Goal: Information Seeking & Learning: Check status

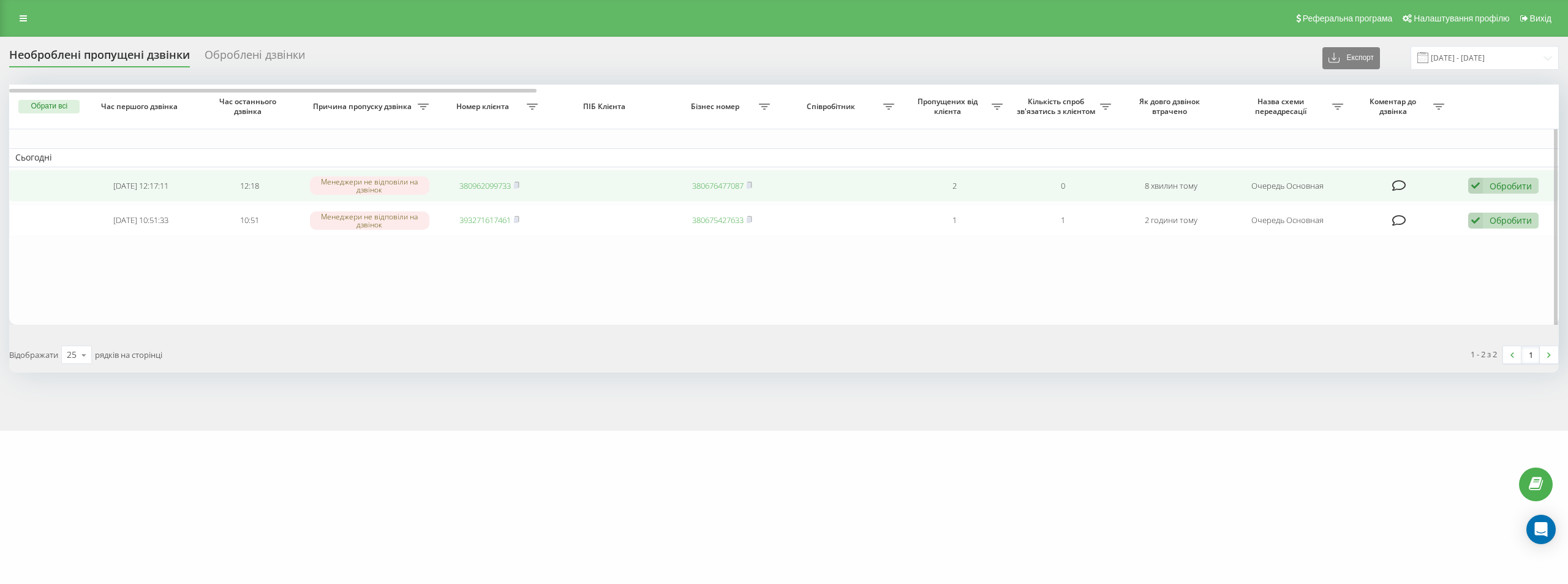
click at [476, 184] on link "380962099733" at bounding box center [485, 186] width 51 height 11
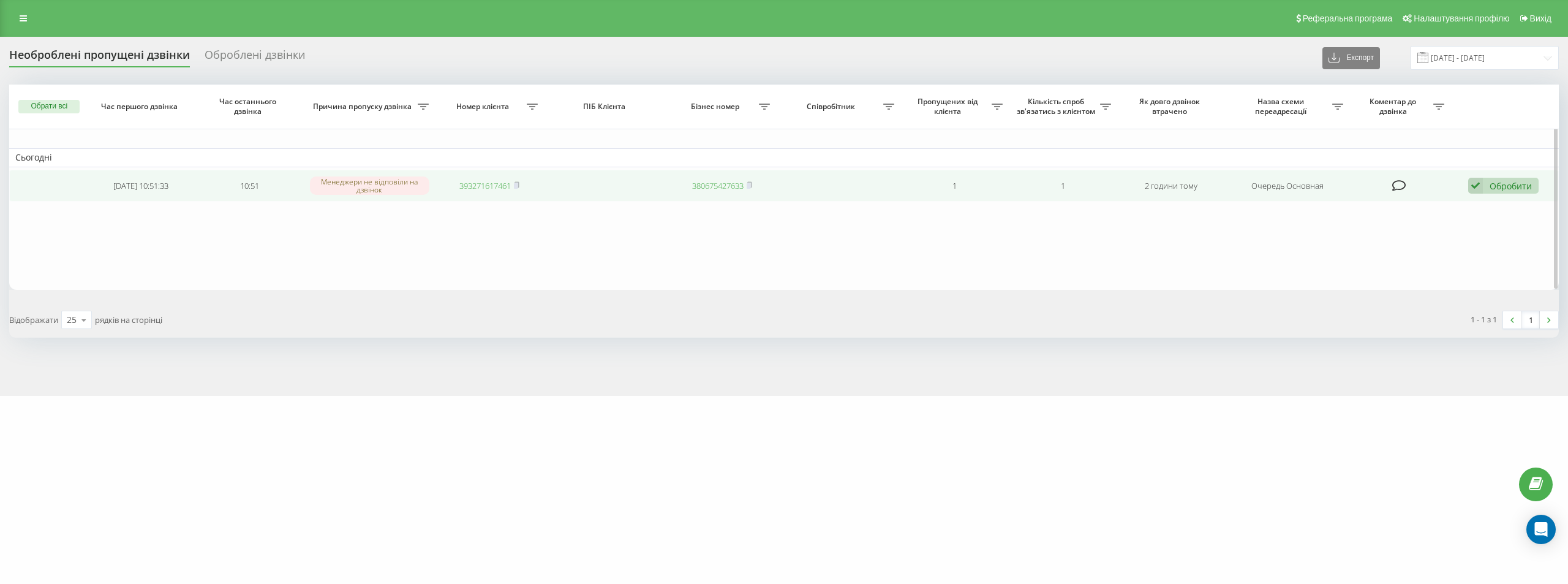
click at [492, 185] on link "393271617461" at bounding box center [485, 186] width 51 height 11
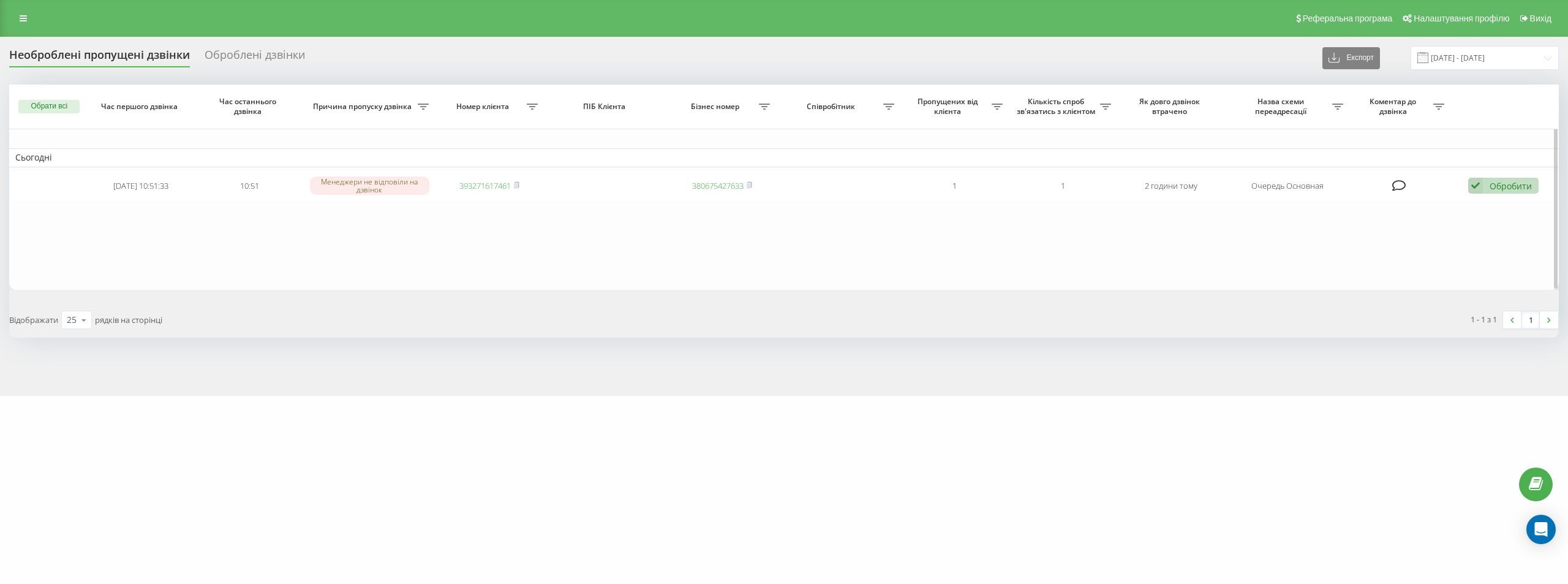
click at [45, 103] on button "Обрати всі" at bounding box center [49, 106] width 61 height 14
click at [108, 128] on div "Позначити обране обробленим" at bounding box center [149, 128] width 134 height 12
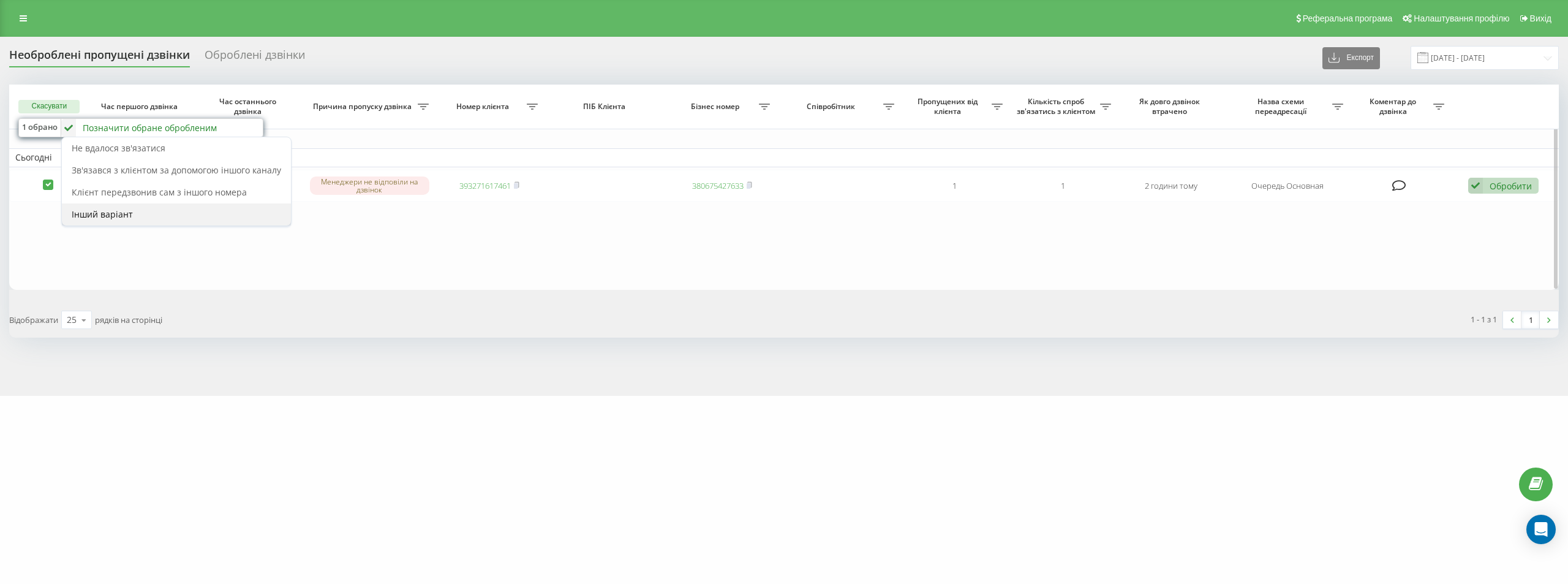
click at [138, 215] on div "Інший варіант" at bounding box center [176, 215] width 229 height 22
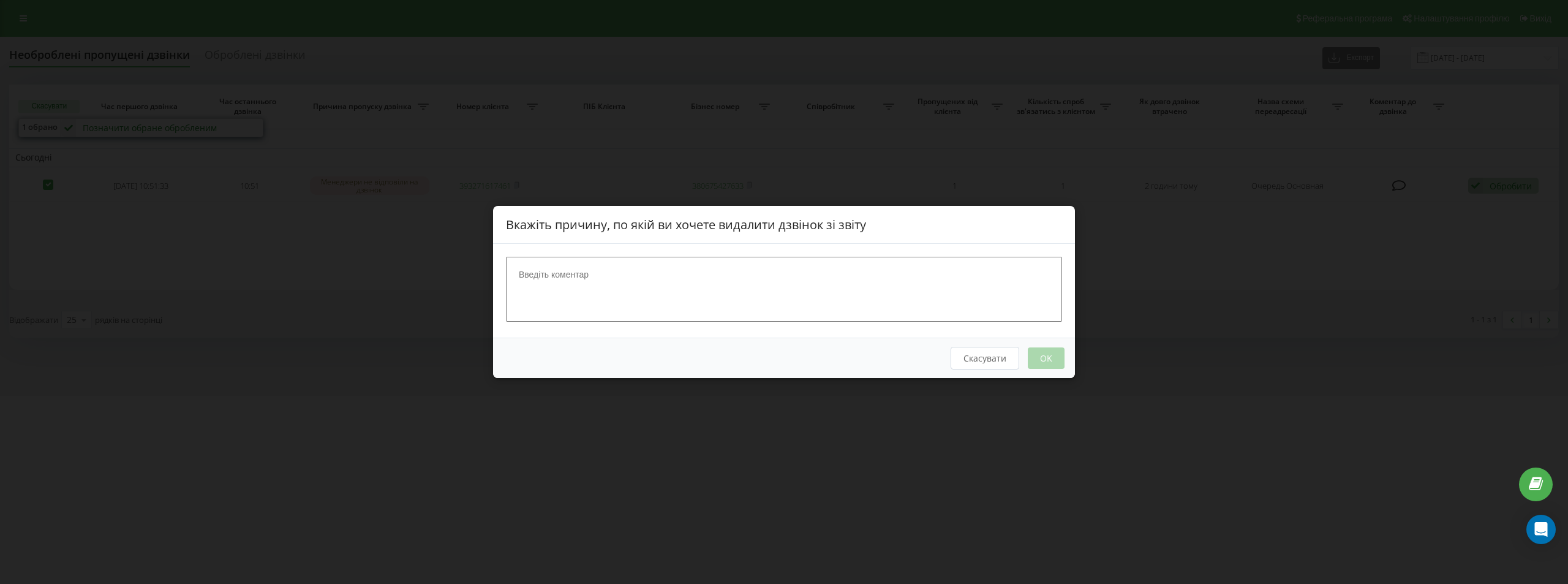
click at [577, 290] on textarea at bounding box center [784, 289] width 556 height 65
type textarea "вайбер"
click at [1058, 359] on button "OK" at bounding box center [1046, 358] width 37 height 21
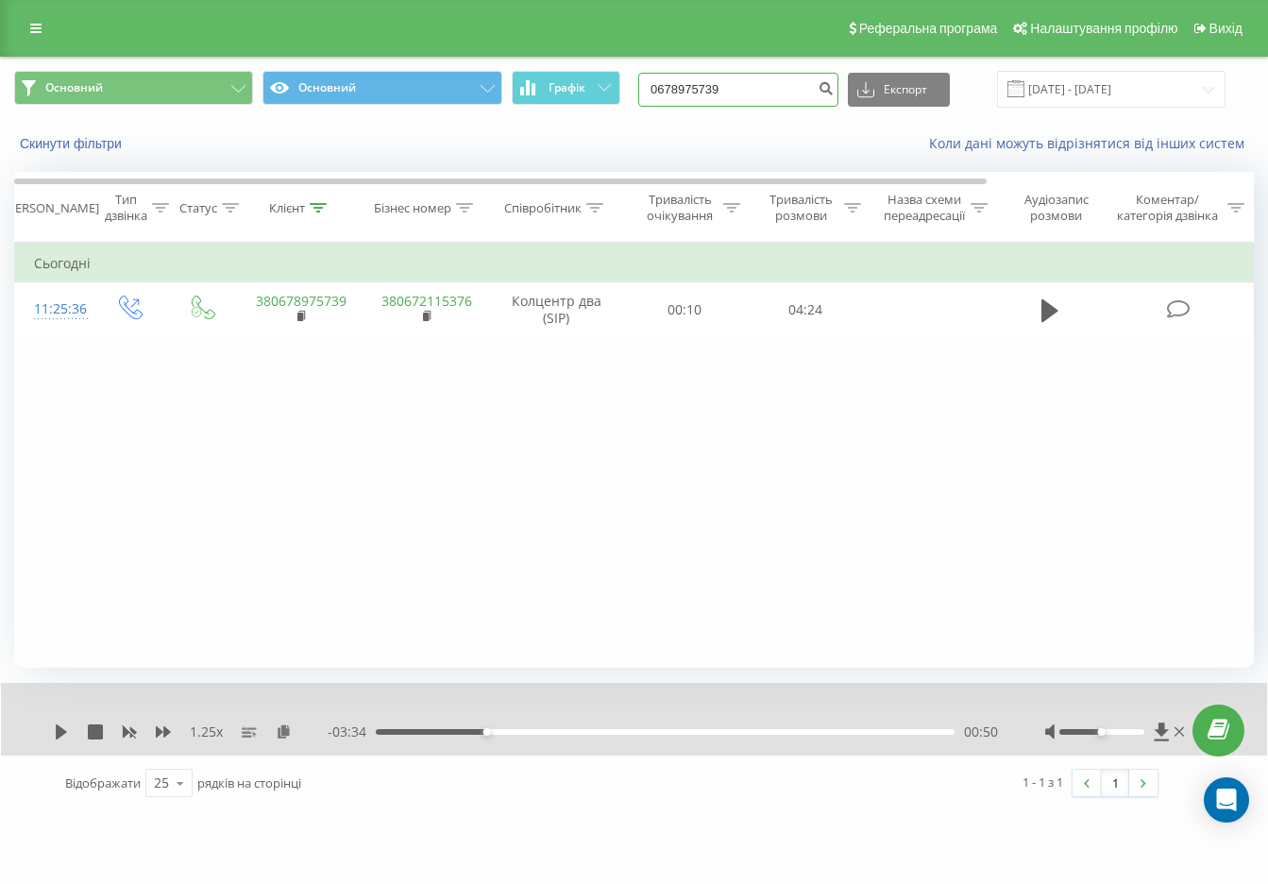
click at [764, 95] on input "0678975739" at bounding box center [738, 90] width 200 height 34
drag, startPoint x: 764, startPoint y: 93, endPoint x: 576, endPoint y: 99, distance: 188.0
click at [576, 99] on div "Основний Основний Графік 0678975739 Експорт .csv .xls .xlsx 21.05.2025 - 21.08.…" at bounding box center [634, 89] width 1240 height 37
paste input "380961650148"
type input "380961650148"
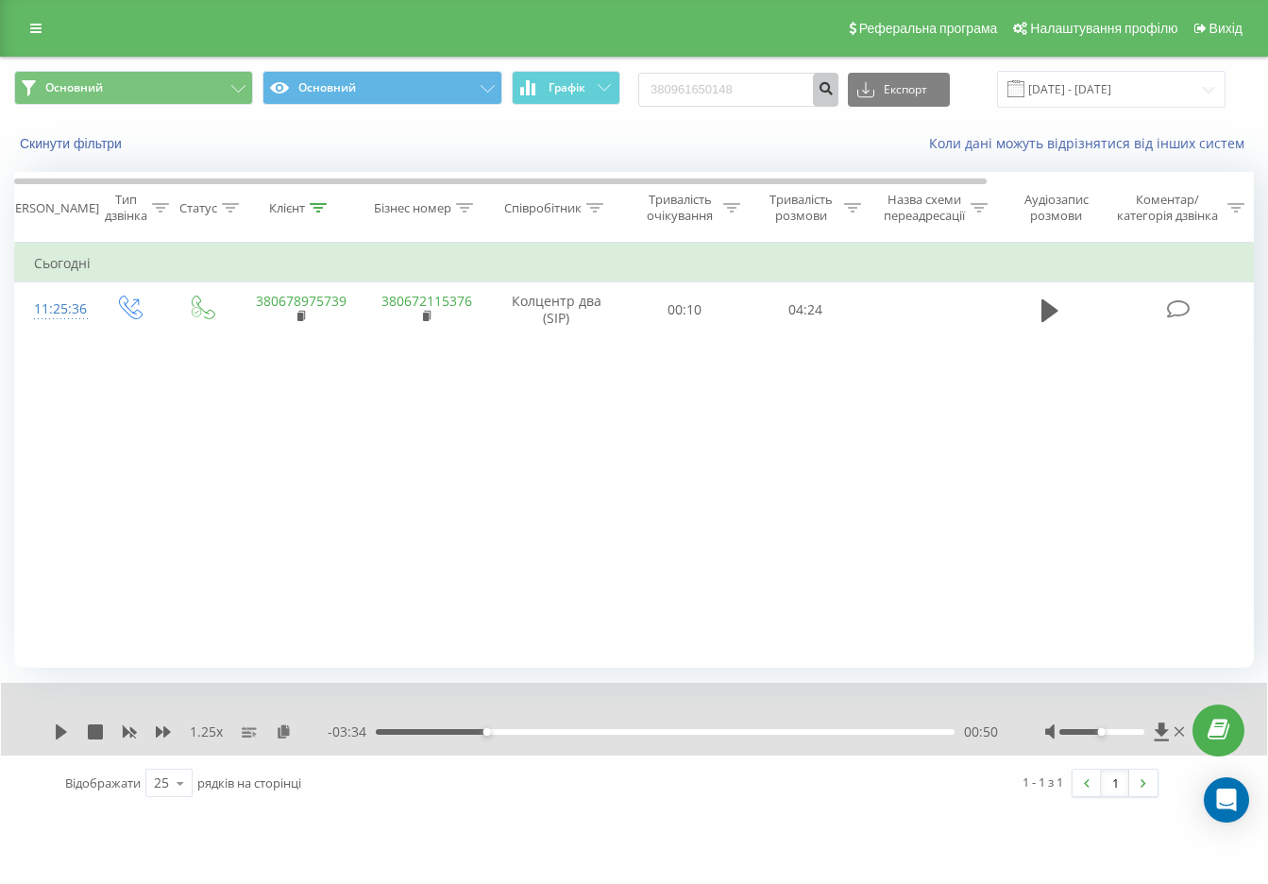
click at [839, 97] on button "submit" at bounding box center [825, 90] width 25 height 34
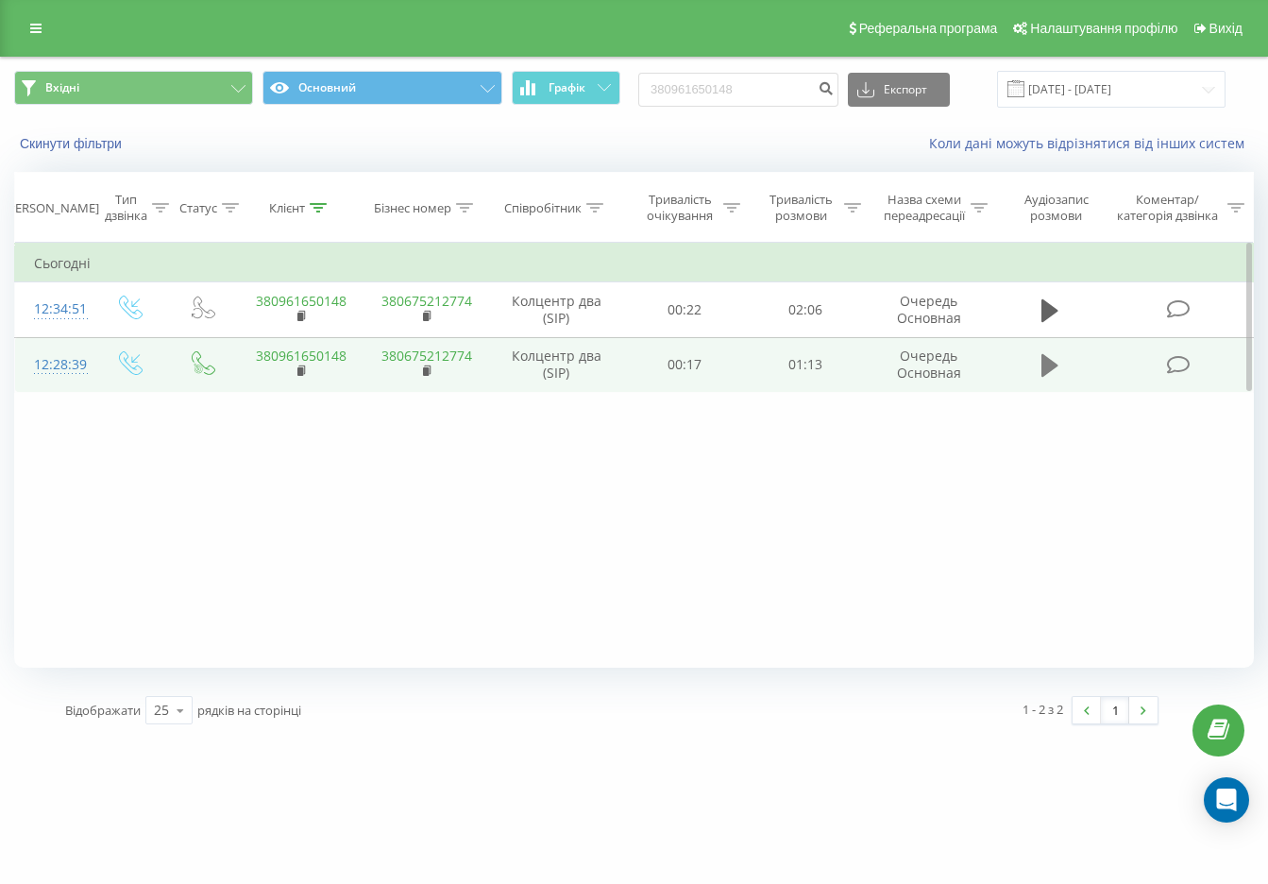
click at [1053, 363] on icon at bounding box center [1050, 365] width 17 height 23
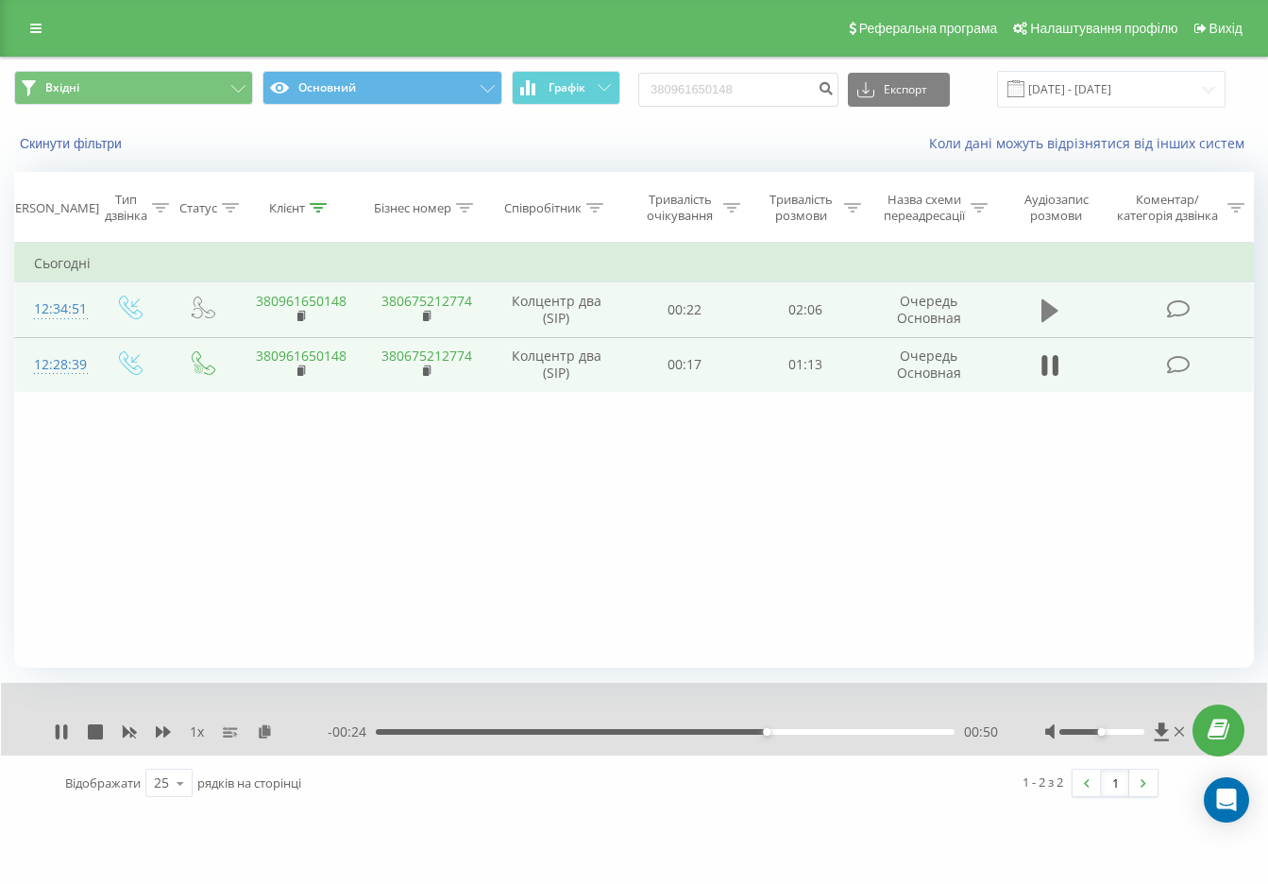
click at [1053, 309] on icon at bounding box center [1050, 310] width 17 height 23
click at [1040, 366] on button at bounding box center [1050, 365] width 28 height 28
click at [1044, 315] on icon at bounding box center [1050, 310] width 17 height 23
click at [1179, 731] on icon at bounding box center [1179, 731] width 9 height 15
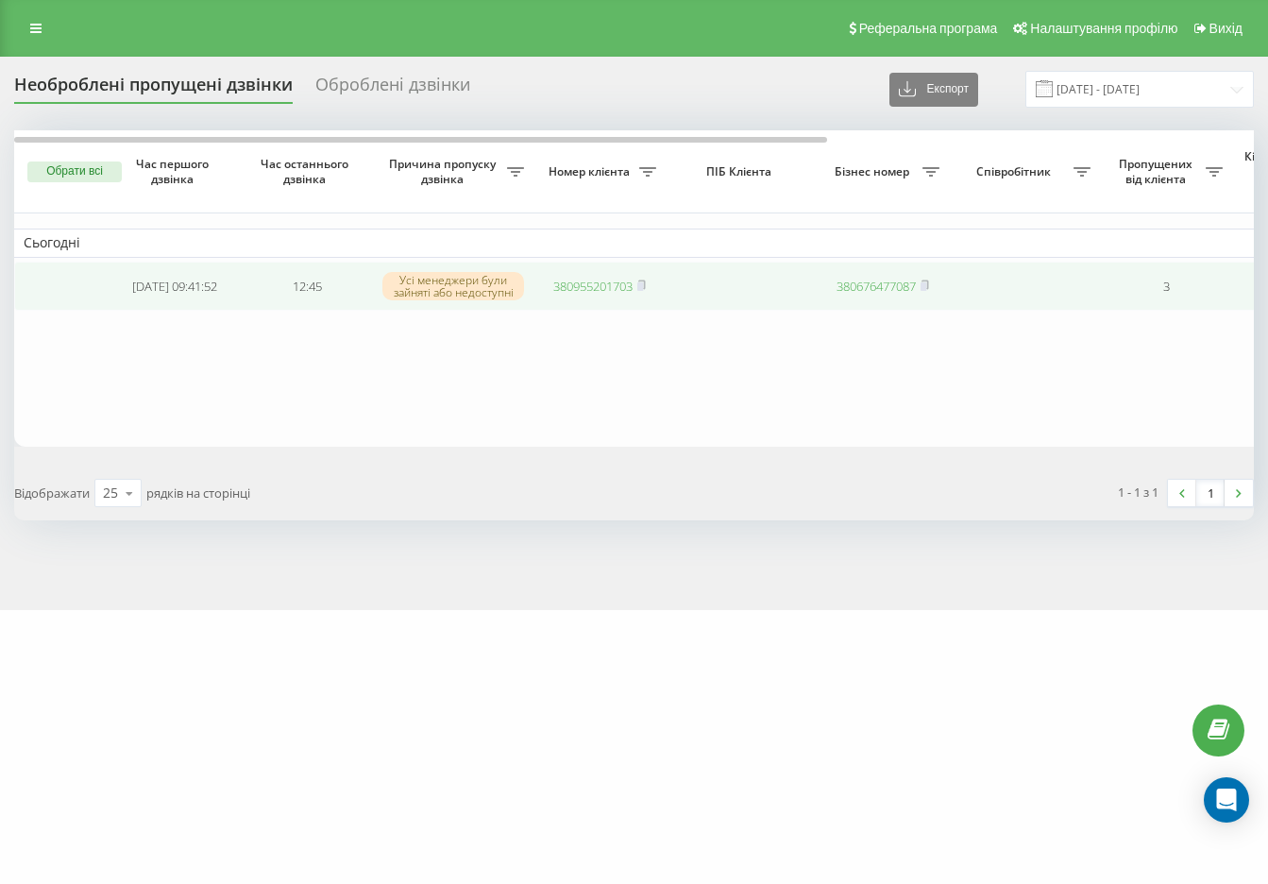
click at [593, 291] on link "380955201703" at bounding box center [592, 286] width 79 height 17
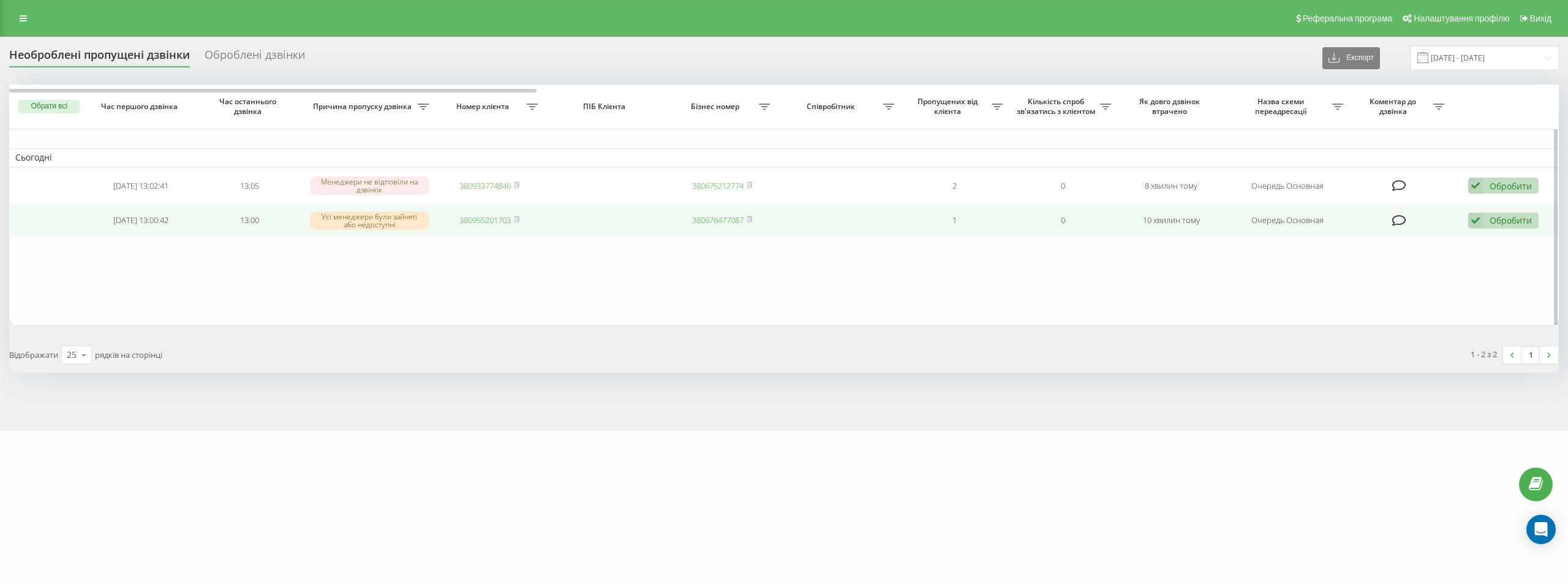
click at [487, 217] on link "380955201703" at bounding box center [485, 220] width 51 height 11
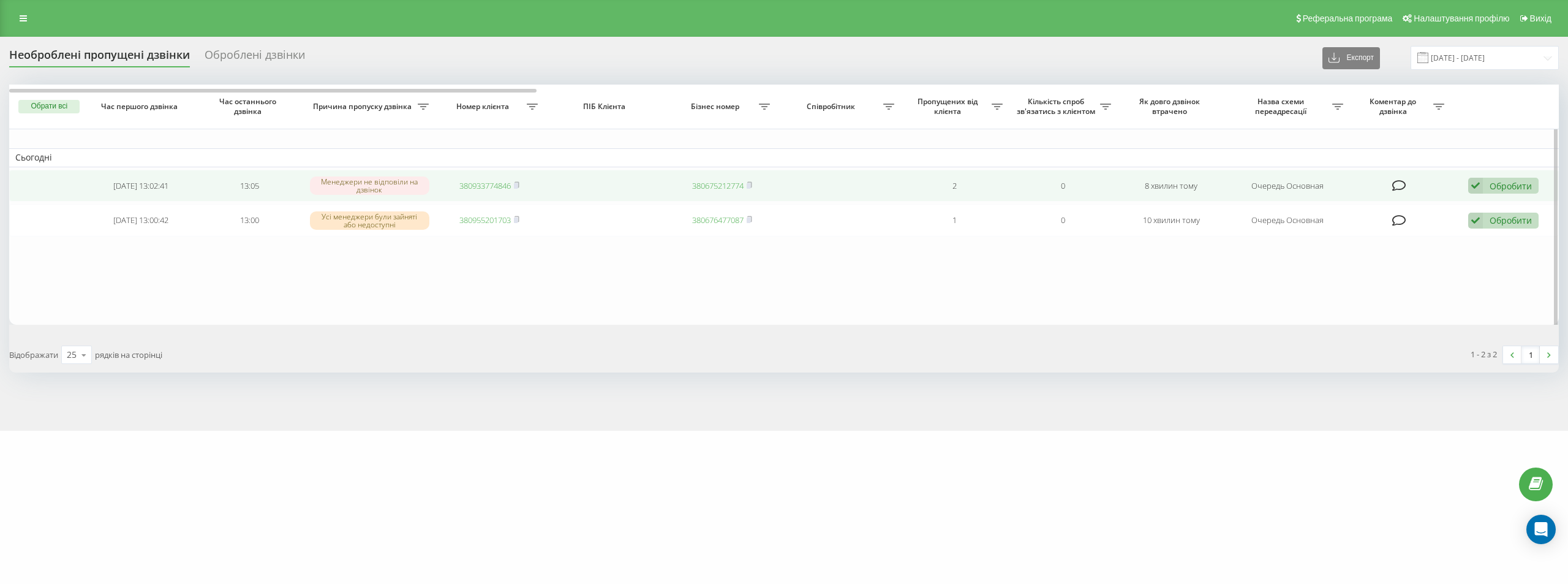
click at [501, 184] on link "380933774846" at bounding box center [485, 186] width 51 height 11
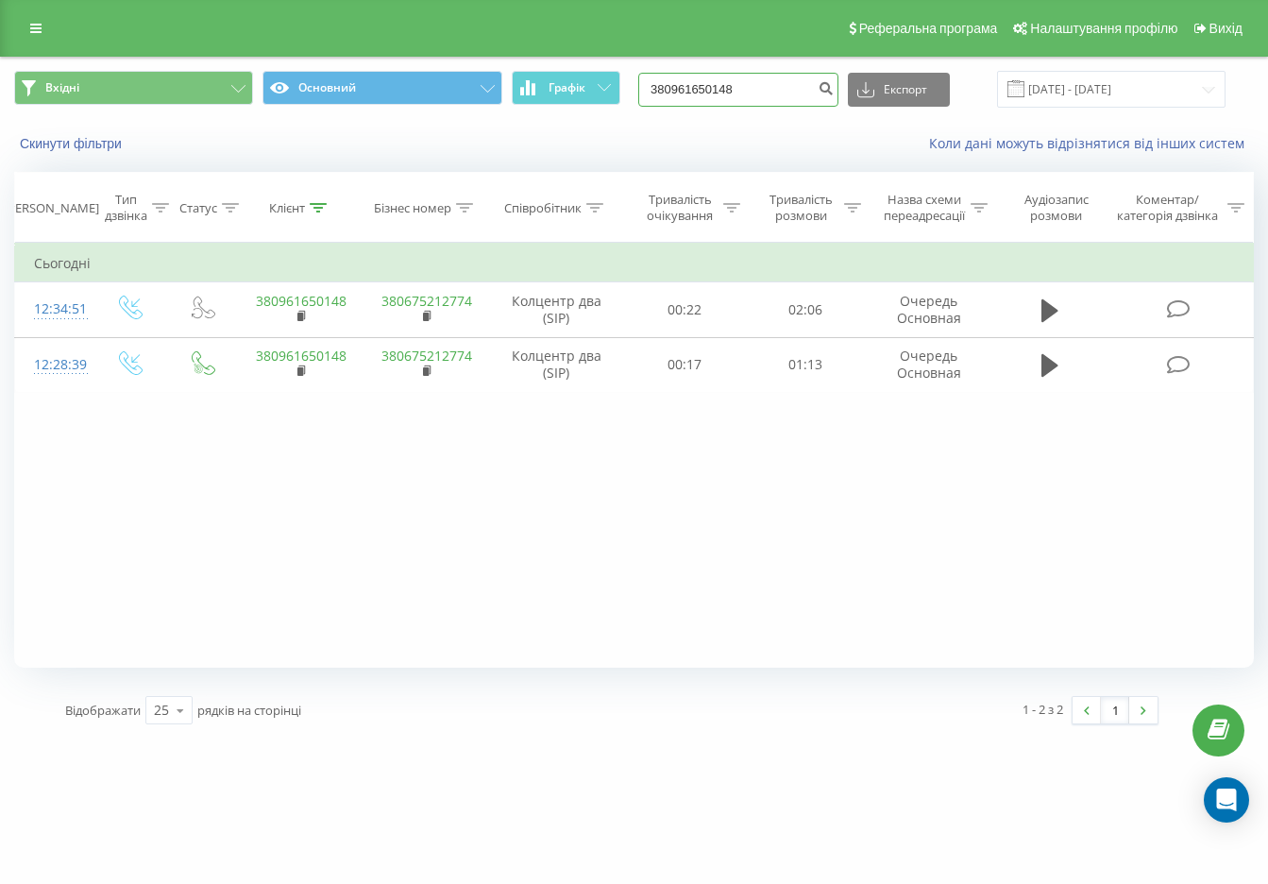
drag, startPoint x: 770, startPoint y: 83, endPoint x: 620, endPoint y: 83, distance: 149.2
click at [620, 83] on div "Вхідні Основний Графік 380961650148 Експорт .csv .xls .xlsx 21.05.2025 - 21.08.…" at bounding box center [634, 89] width 1240 height 37
type input "0677103869"
click at [834, 90] on icon "submit" at bounding box center [826, 85] width 16 height 11
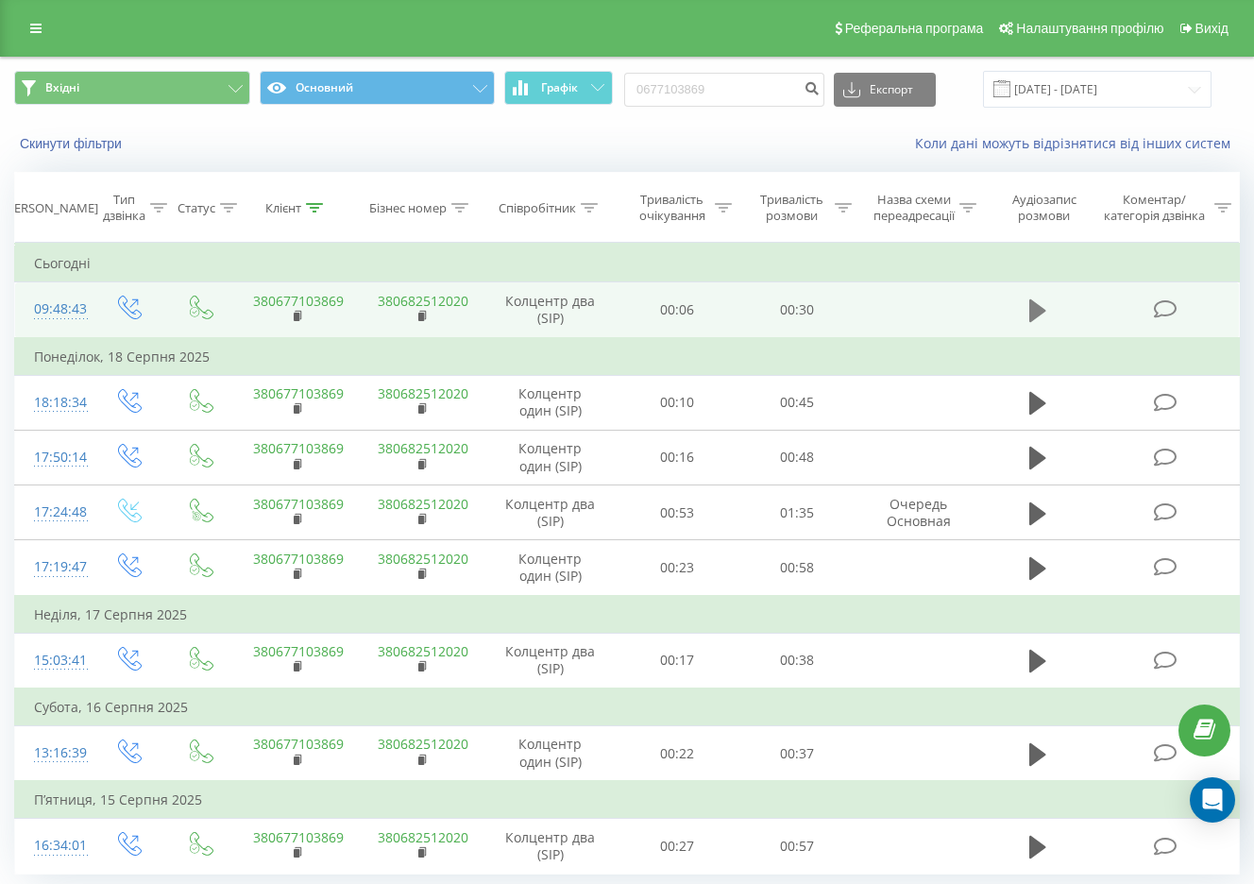
click at [1030, 314] on icon at bounding box center [1037, 310] width 17 height 23
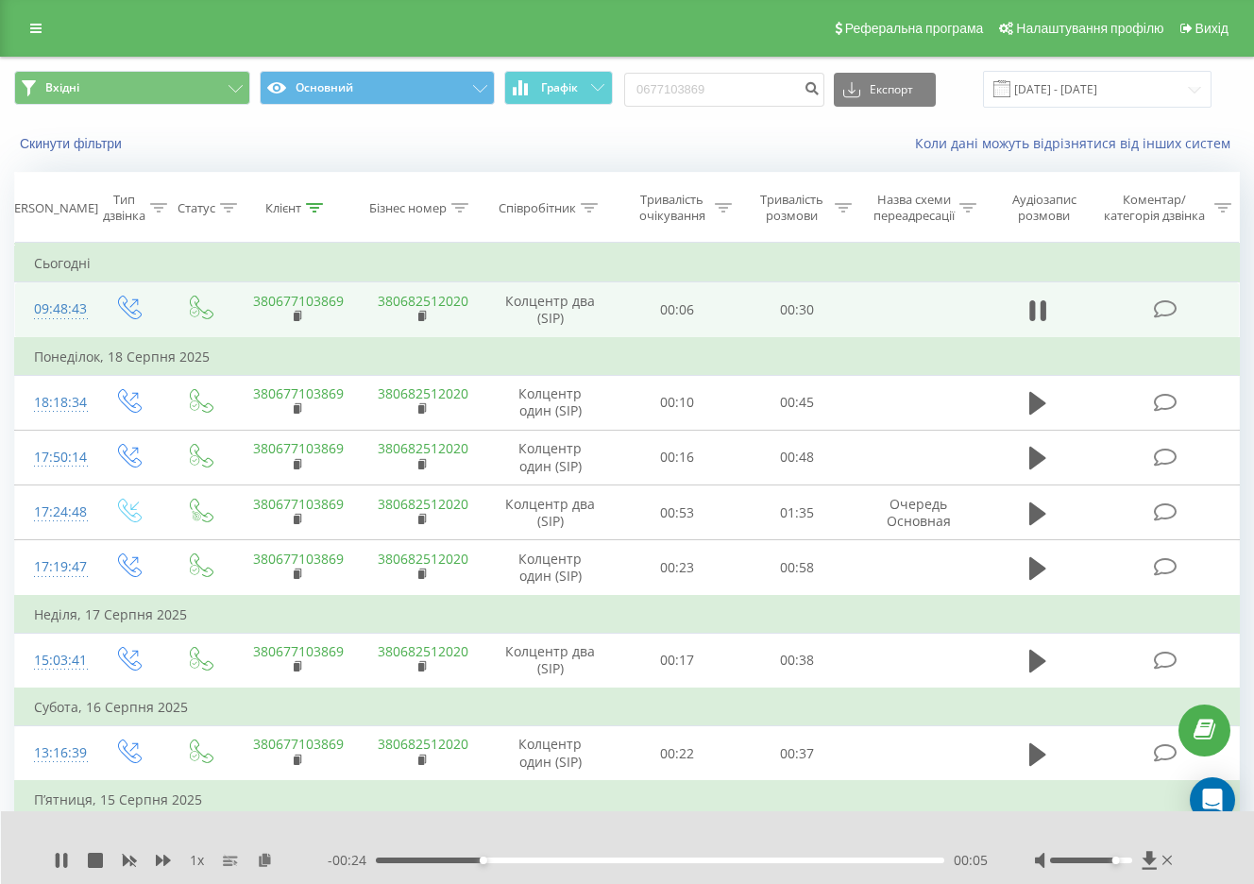
drag, startPoint x: 1103, startPoint y: 859, endPoint x: 1118, endPoint y: 860, distance: 15.1
click at [1118, 860] on div at bounding box center [1091, 860] width 82 height 6
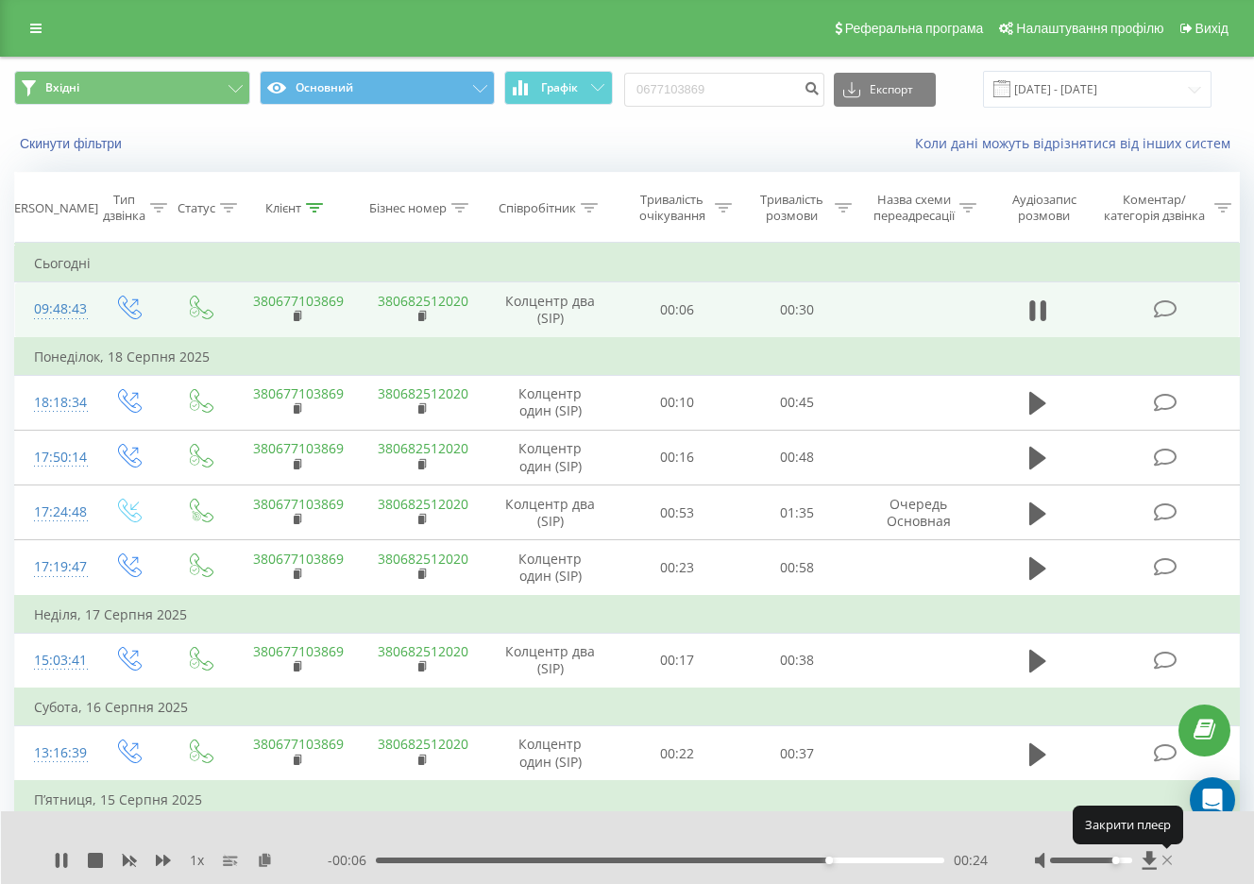
click at [1166, 859] on icon at bounding box center [1166, 860] width 9 height 9
